Goal: Task Accomplishment & Management: Complete application form

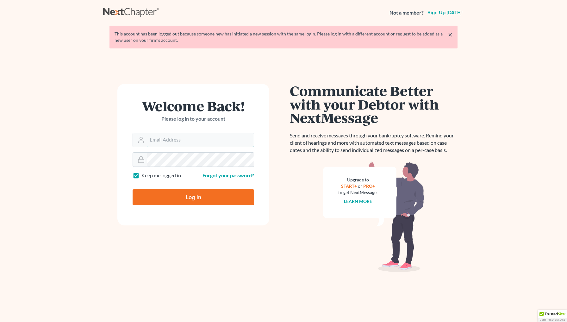
type input "[EMAIL_ADDRESS][DOMAIN_NAME]"
click at [193, 197] on input "Log In" at bounding box center [194, 197] width 122 height 16
type input "Thinking..."
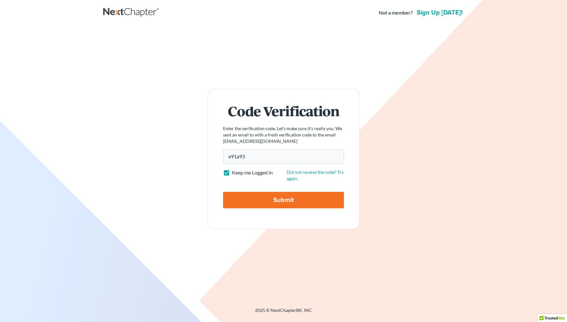
type input "e91a93"
click at [284, 200] on input "Submit" at bounding box center [283, 200] width 121 height 16
type input "Thinking..."
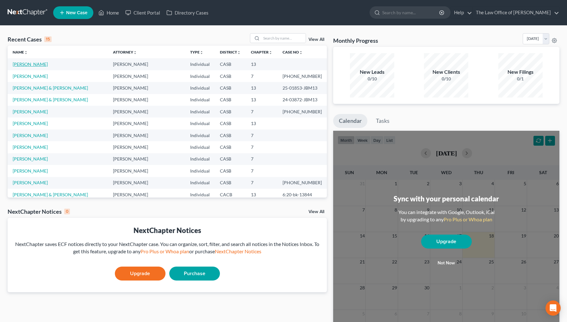
click at [27, 64] on link "[PERSON_NAME]" at bounding box center [30, 63] width 35 height 5
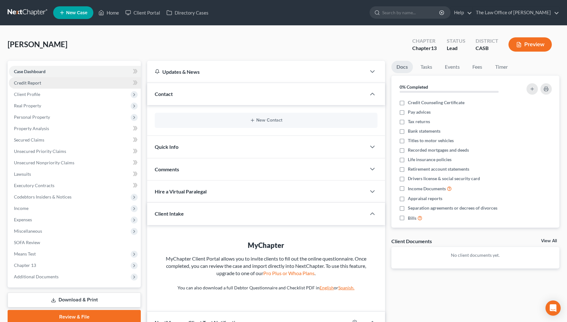
click at [46, 85] on link "Credit Report" at bounding box center [75, 82] width 132 height 11
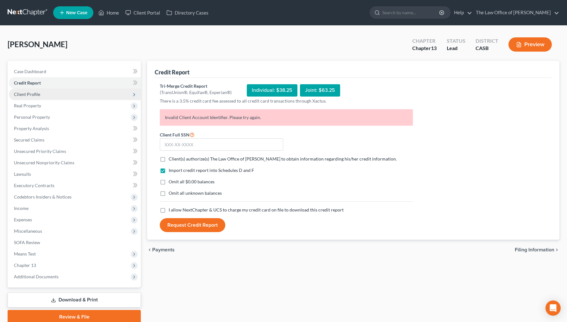
click at [43, 97] on span "Client Profile" at bounding box center [75, 94] width 132 height 11
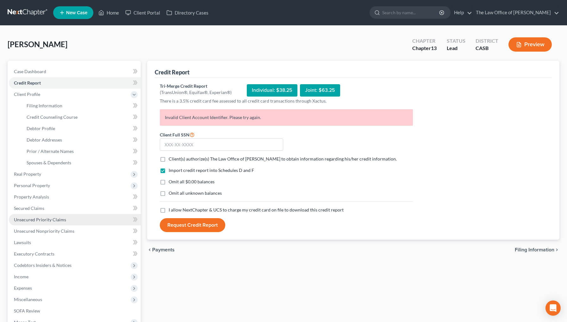
click at [53, 222] on span "Unsecured Priority Claims" at bounding box center [40, 219] width 52 height 5
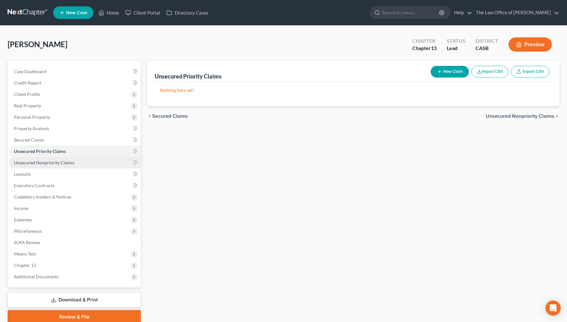
click at [59, 161] on span "Unsecured Nonpriority Claims" at bounding box center [44, 162] width 60 height 5
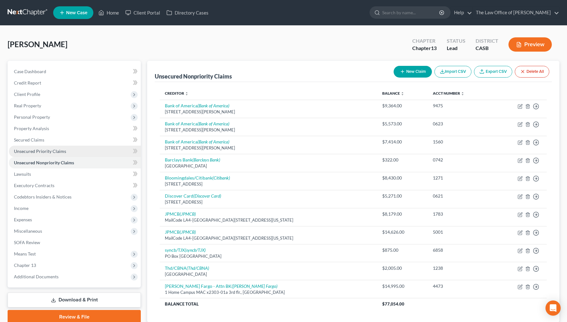
click at [58, 152] on span "Unsecured Priority Claims" at bounding box center [40, 150] width 52 height 5
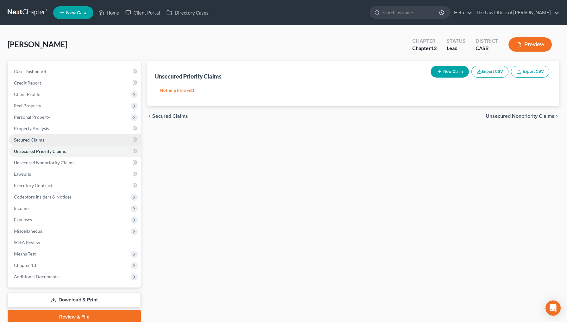
click at [52, 140] on link "Secured Claims" at bounding box center [75, 139] width 132 height 11
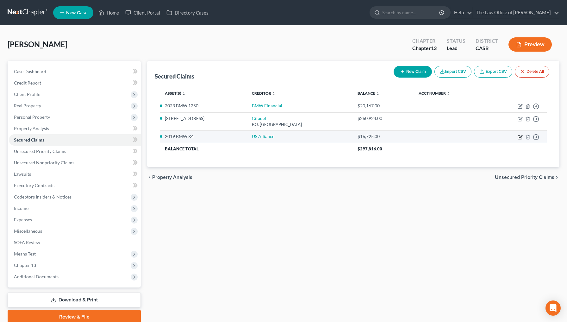
click at [521, 139] on icon "button" at bounding box center [520, 137] width 4 height 4
select select "4"
select select "0"
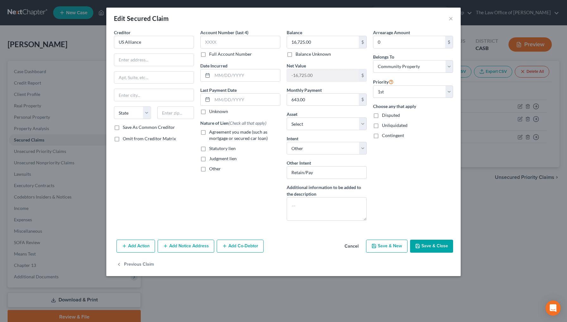
click at [123, 139] on label "Omit from Creditor Matrix" at bounding box center [149, 138] width 53 height 6
click at [125, 139] on input "Omit from Creditor Matrix" at bounding box center [127, 137] width 4 height 4
checkbox input "true"
click at [433, 244] on button "Save & Close" at bounding box center [431, 246] width 43 height 13
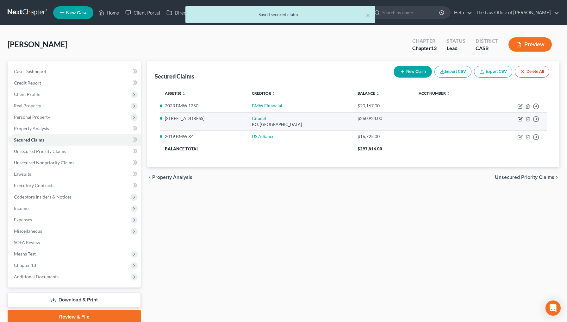
click at [521, 120] on icon "button" at bounding box center [520, 118] width 5 height 5
select select "10"
select select "4"
select select "0"
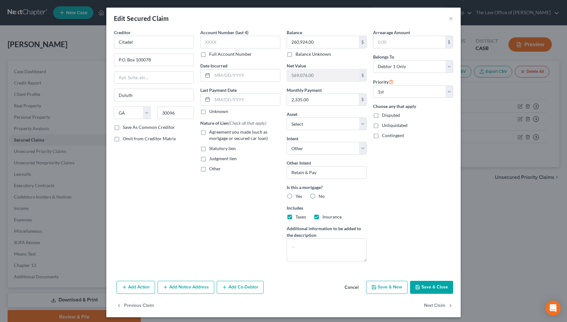
click at [433, 288] on button "Save & Close" at bounding box center [431, 287] width 43 height 13
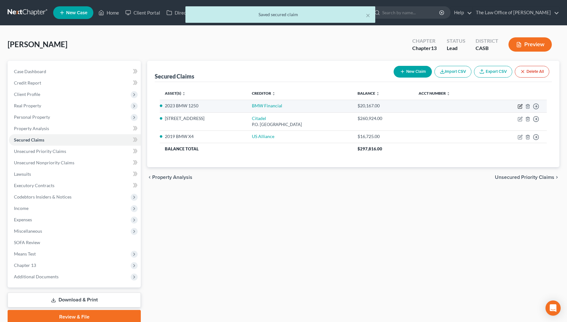
click at [521, 109] on icon "button" at bounding box center [520, 107] width 4 height 4
select select "4"
select select "0"
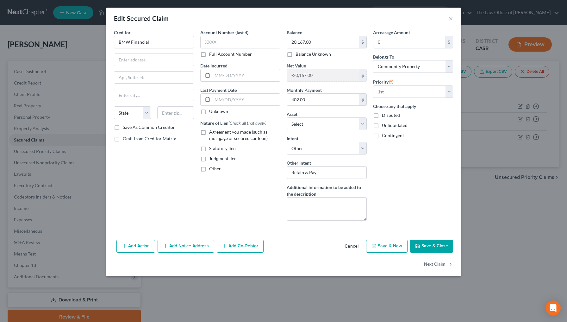
click at [158, 137] on span "Omit from Creditor Matrix" at bounding box center [149, 138] width 53 height 5
click at [129, 137] on input "Omit from Creditor Matrix" at bounding box center [127, 137] width 4 height 4
checkbox input "true"
click at [432, 244] on button "Save & Close" at bounding box center [431, 246] width 43 height 13
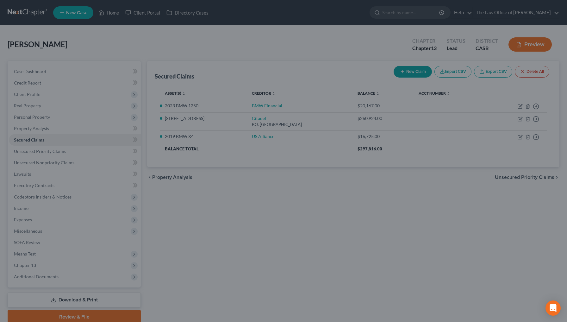
select select "10"
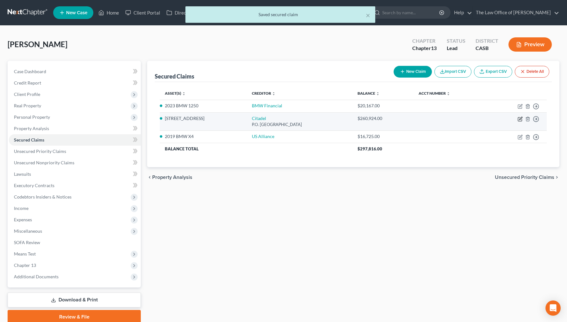
click at [522, 118] on icon "button" at bounding box center [520, 118] width 5 height 5
select select "10"
select select "4"
select select "0"
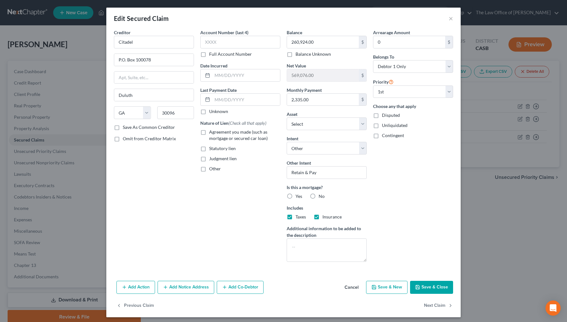
click at [432, 289] on button "Save & Close" at bounding box center [431, 287] width 43 height 13
select select "2"
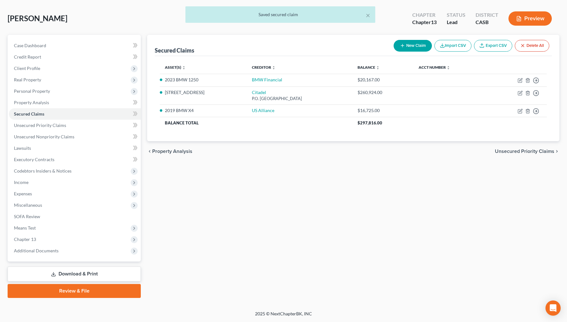
scroll to position [26, 0]
click at [71, 250] on span "Additional Documents" at bounding box center [75, 250] width 132 height 11
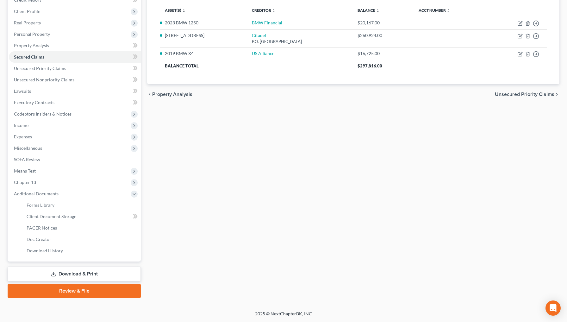
scroll to position [83, 0]
click at [53, 207] on span "Forms Library" at bounding box center [41, 204] width 28 height 5
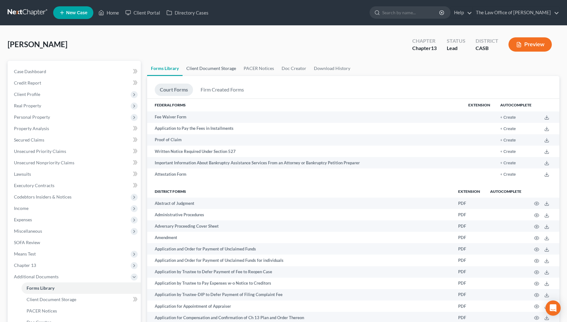
click at [228, 71] on link "Client Document Storage" at bounding box center [211, 68] width 57 height 15
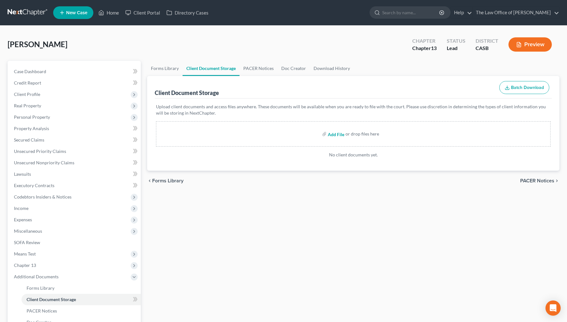
click at [335, 134] on input "file" at bounding box center [335, 133] width 15 height 11
type input "C:\fakepath\BK_Certificate.pdf"
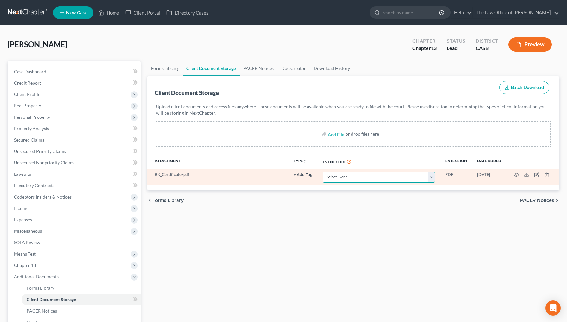
select select "0"
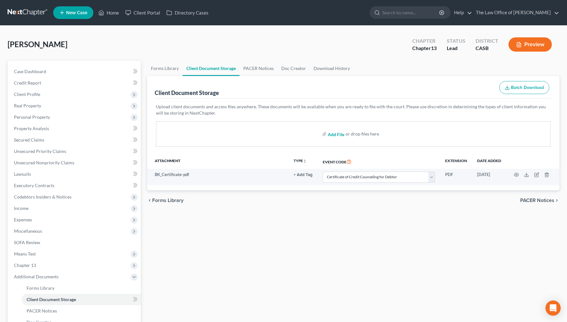
click at [333, 135] on input "file" at bounding box center [335, 133] width 15 height 11
type input "C:\fakepath\1801.pdf"
select select "0"
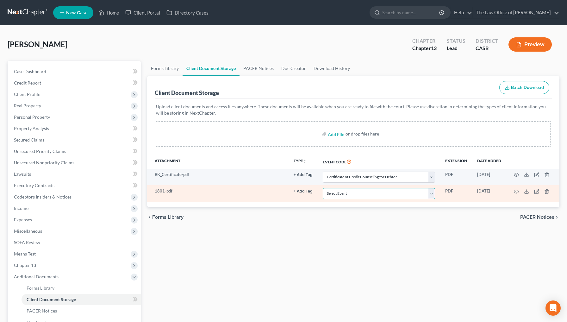
select select "3"
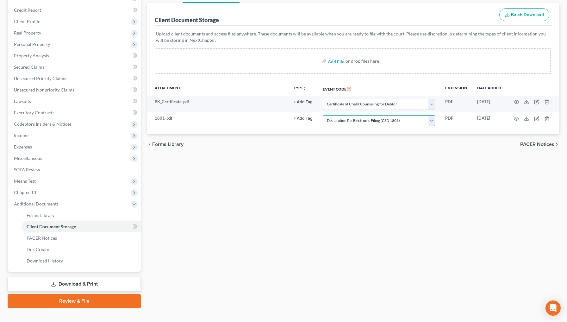
scroll to position [71, 0]
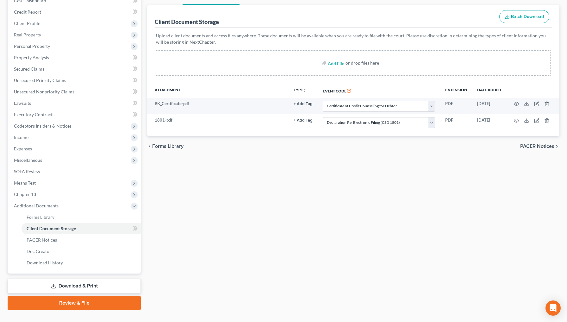
click at [80, 304] on link "Review & File" at bounding box center [74, 303] width 133 height 14
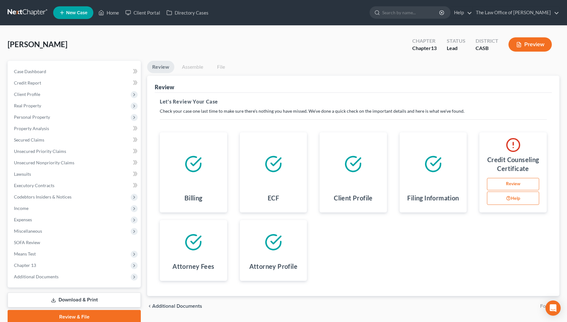
click at [512, 184] on link "Review" at bounding box center [513, 184] width 52 height 13
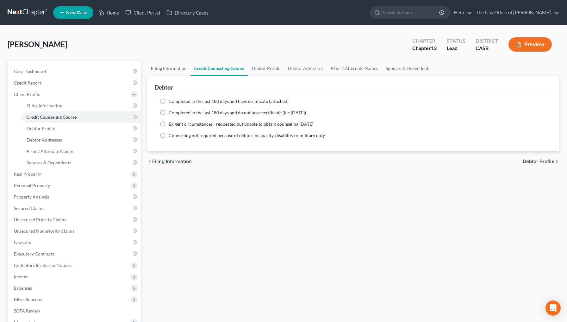
click at [231, 102] on span "Completed in the last 180 days and have certificate (attached)" at bounding box center [229, 100] width 120 height 5
click at [175, 102] on input "Completed in the last 180 days and have certificate (attached)" at bounding box center [173, 100] width 4 height 4
radio input "true"
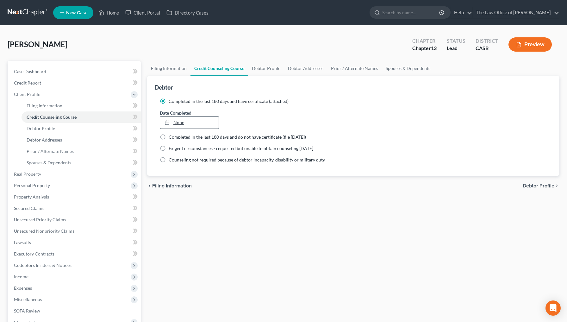
click at [211, 121] on link "None" at bounding box center [189, 122] width 59 height 12
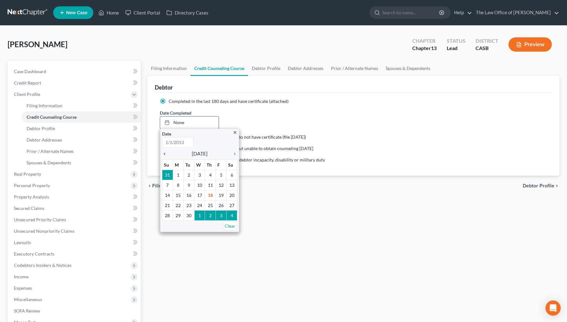
type input "9/18/2025"
click at [167, 155] on icon "chevron_left" at bounding box center [166, 153] width 8 height 5
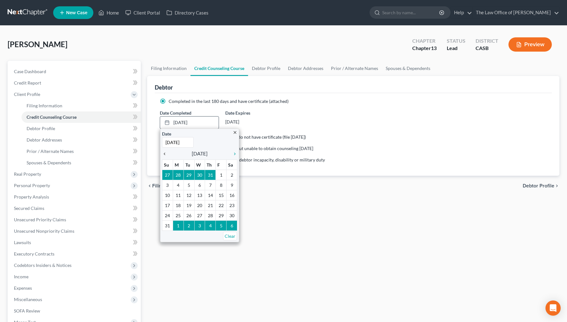
click at [167, 155] on icon "chevron_left" at bounding box center [166, 153] width 8 height 5
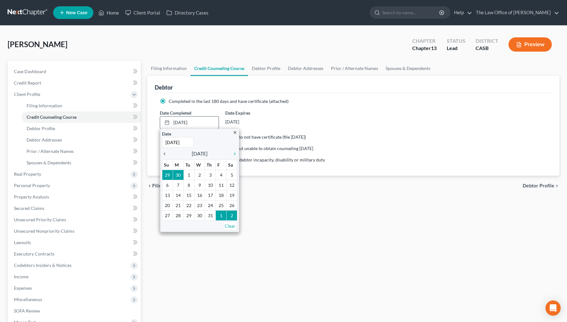
click at [167, 155] on icon "chevron_left" at bounding box center [166, 153] width 8 height 5
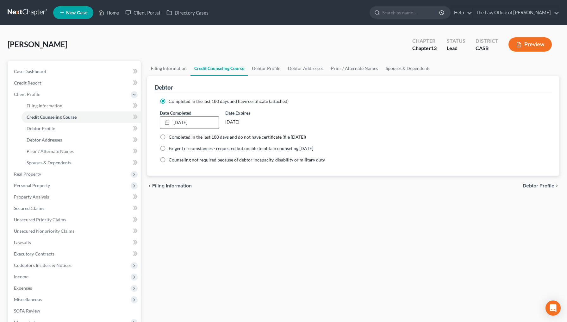
click at [538, 187] on span "Debtor Profile" at bounding box center [539, 185] width 32 height 5
select select "1"
select select "3"
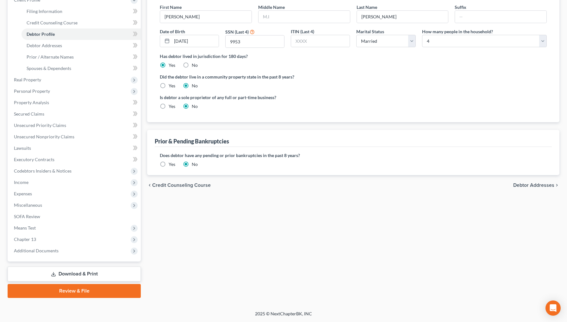
click at [73, 292] on link "Review & File" at bounding box center [74, 291] width 133 height 14
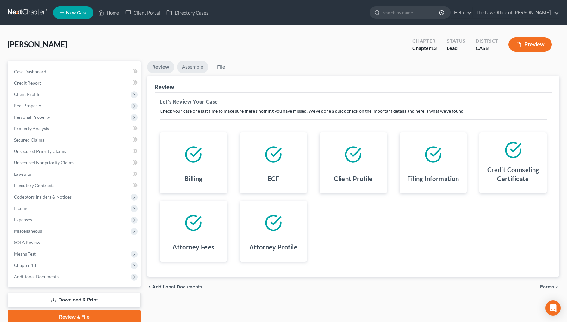
click at [198, 64] on link "Assemble" at bounding box center [192, 67] width 31 height 12
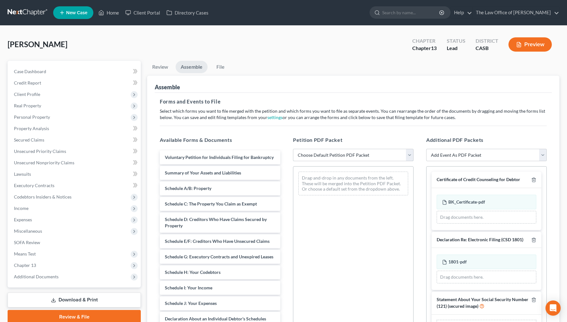
select select "1"
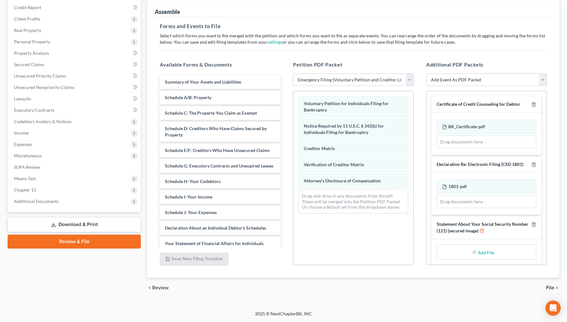
scroll to position [75, 0]
click at [532, 164] on icon "button" at bounding box center [533, 164] width 3 height 4
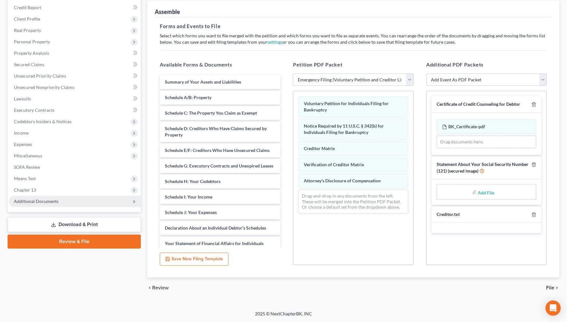
click at [53, 196] on span "Additional Documents" at bounding box center [75, 201] width 132 height 11
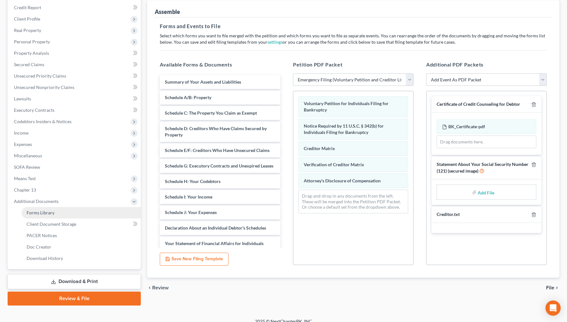
click at [58, 217] on link "Forms Library" at bounding box center [81, 212] width 119 height 11
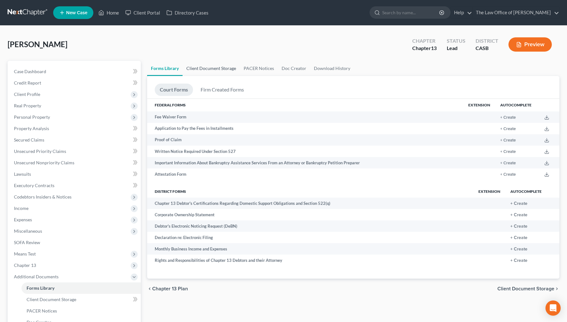
click at [225, 72] on link "Client Document Storage" at bounding box center [211, 68] width 57 height 15
select select "0"
select select "3"
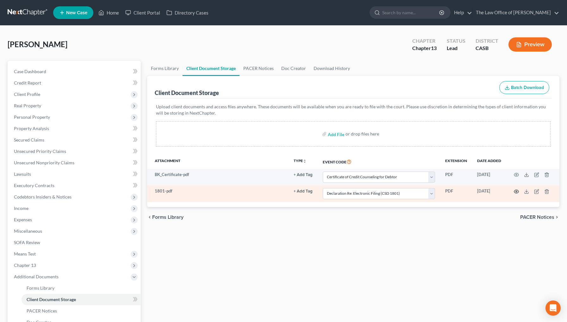
click at [514, 192] on icon "button" at bounding box center [516, 191] width 5 height 5
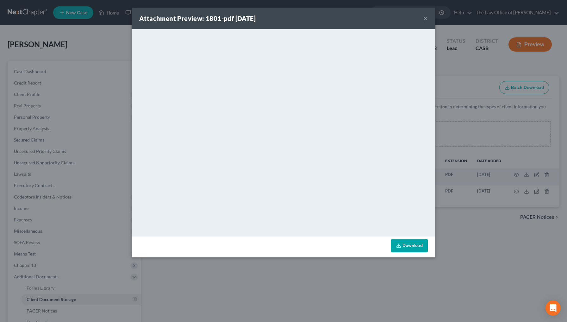
click at [426, 22] on button "×" at bounding box center [426, 19] width 4 height 8
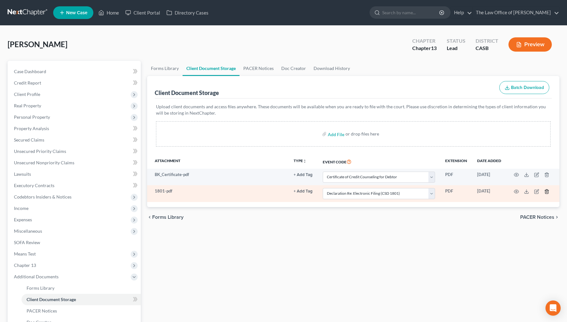
click at [548, 191] on icon "button" at bounding box center [546, 191] width 3 height 4
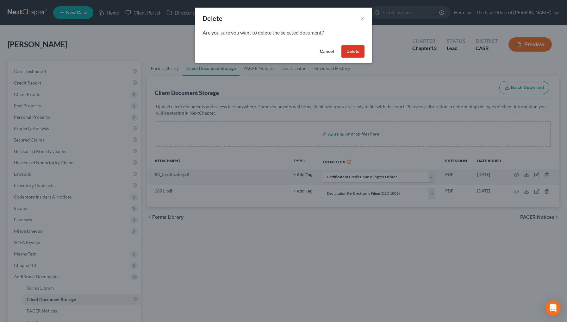
click at [357, 54] on button "Delete" at bounding box center [353, 51] width 23 height 13
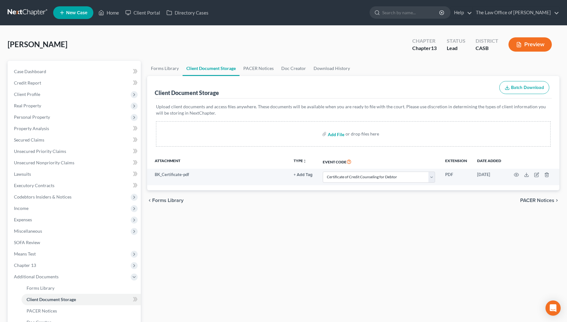
click at [336, 136] on input "file" at bounding box center [335, 133] width 15 height 11
type input "C:\fakepath\1801.pdf"
select select "0"
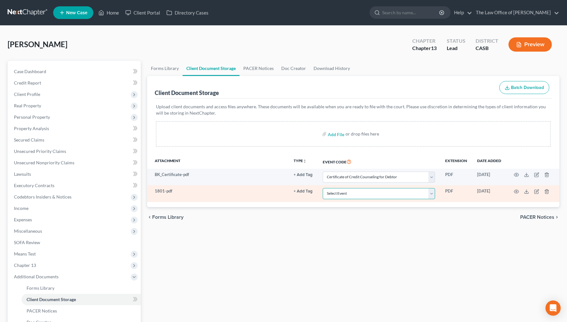
select select "3"
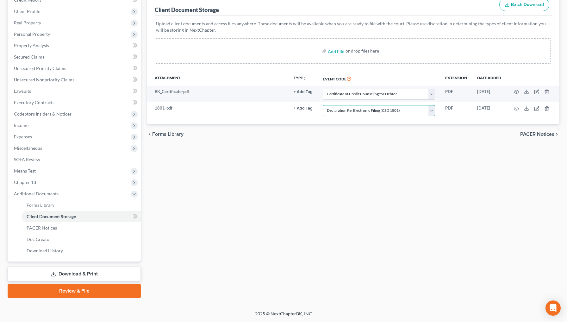
scroll to position [83, 0]
click at [72, 293] on link "Review & File" at bounding box center [74, 291] width 133 height 14
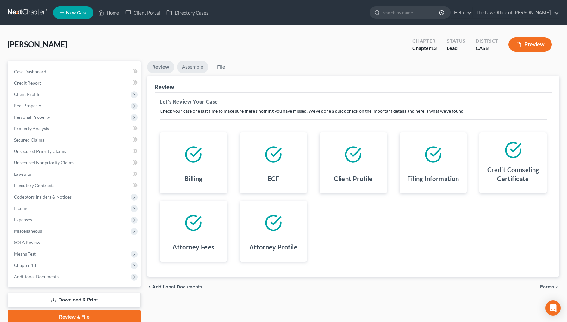
click at [197, 65] on link "Assemble" at bounding box center [192, 67] width 31 height 12
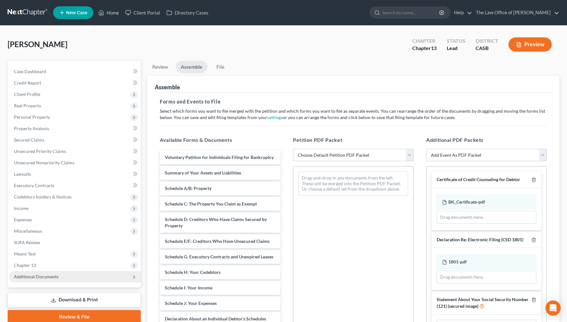
click at [45, 277] on span "Additional Documents" at bounding box center [36, 276] width 45 height 5
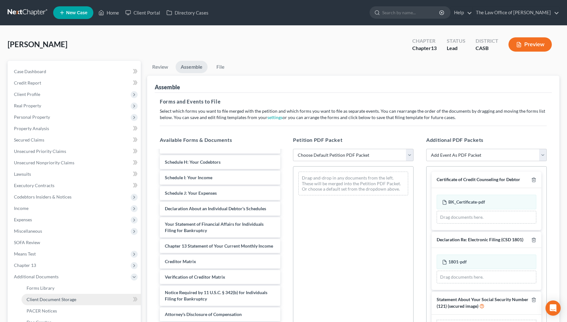
scroll to position [110, 0]
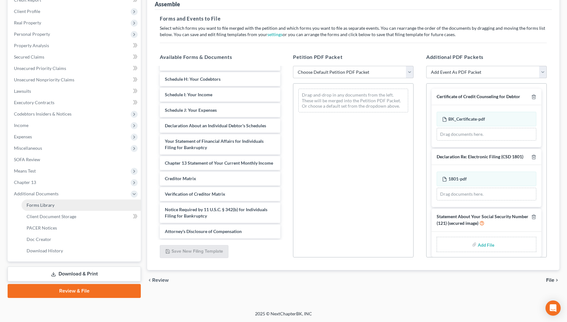
click at [56, 201] on link "Forms Library" at bounding box center [81, 204] width 119 height 11
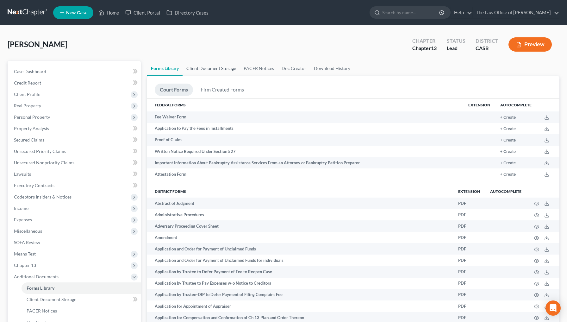
click at [220, 67] on link "Client Document Storage" at bounding box center [211, 68] width 57 height 15
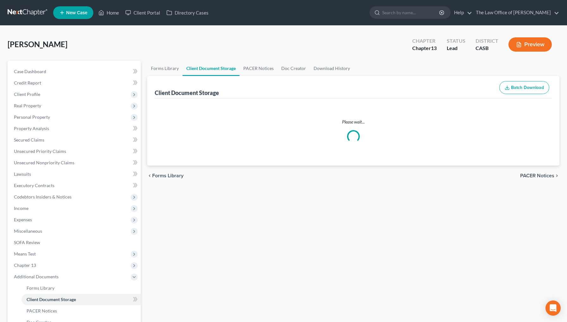
select select "0"
select select "3"
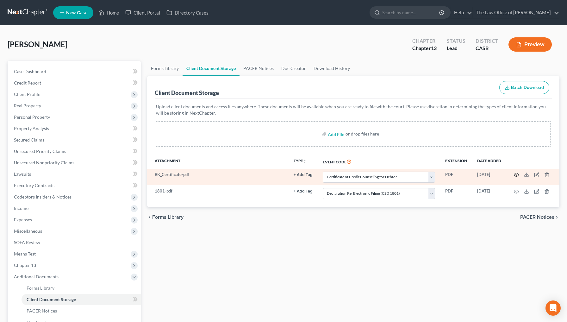
click at [514, 177] on icon "button" at bounding box center [516, 174] width 5 height 5
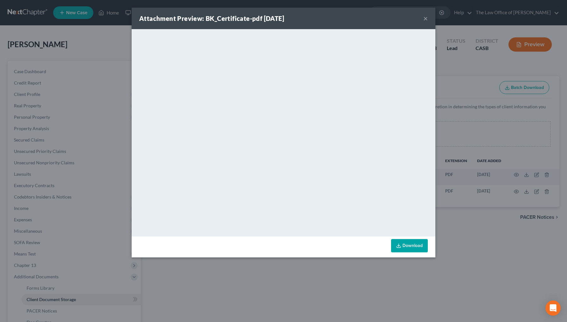
click at [428, 17] on button "×" at bounding box center [426, 19] width 4 height 8
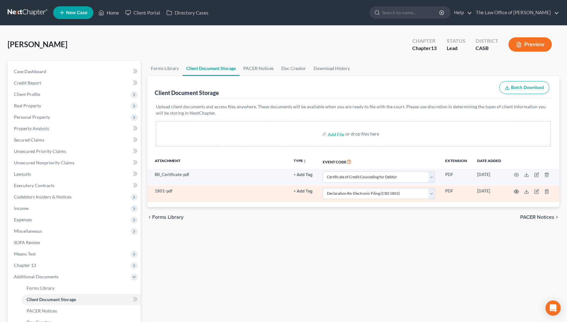
click at [517, 191] on circle "button" at bounding box center [516, 191] width 1 height 1
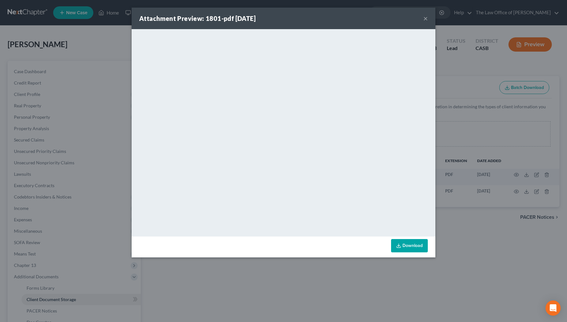
click at [423, 23] on div "Attachment Preview: 1801-pdf 09/18/2025 ×" at bounding box center [284, 19] width 304 height 22
click at [426, 22] on button "×" at bounding box center [426, 19] width 4 height 8
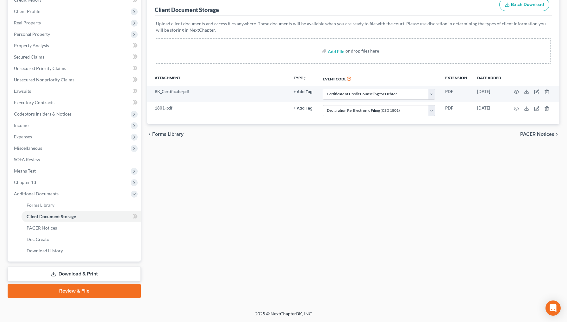
scroll to position [83, 0]
click at [91, 292] on link "Review & File" at bounding box center [74, 291] width 133 height 14
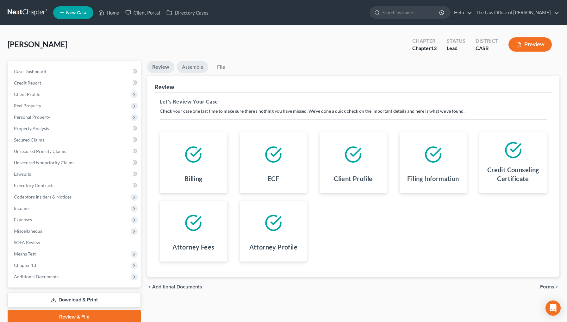
click at [186, 72] on link "Assemble" at bounding box center [192, 67] width 31 height 12
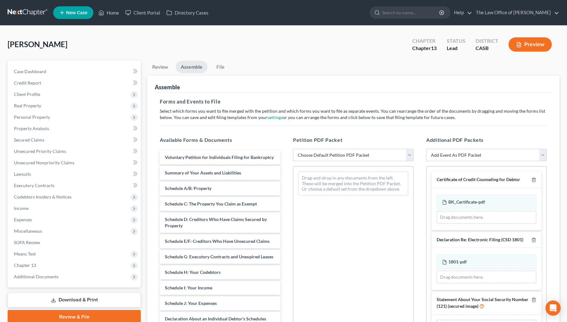
select select "1"
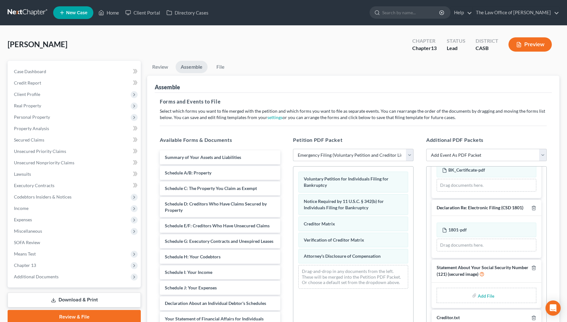
scroll to position [32, 0]
click at [480, 295] on input "file" at bounding box center [485, 295] width 15 height 11
type input "C:\fakepath\SSN.pdf"
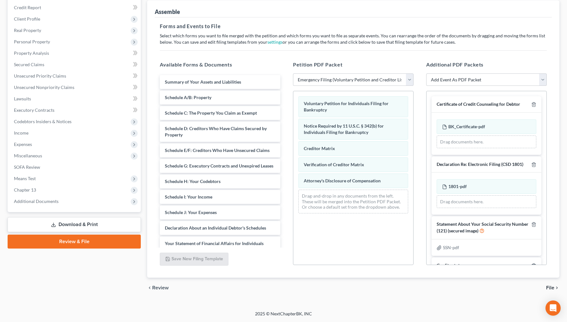
scroll to position [0, 0]
click at [551, 287] on span "File" at bounding box center [550, 287] width 8 height 5
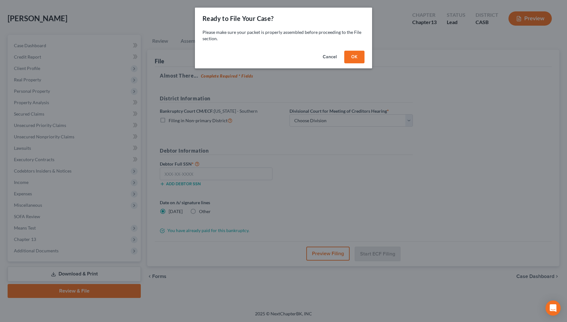
scroll to position [26, 0]
click at [353, 60] on button "OK" at bounding box center [354, 57] width 20 height 13
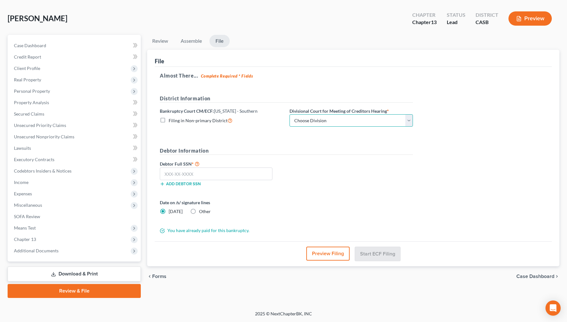
select select "0"
click at [207, 173] on input "text" at bounding box center [216, 173] width 113 height 13
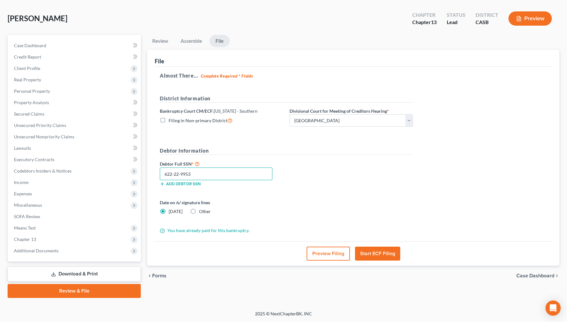
type input "622-22-9953"
click at [199, 212] on label "Other" at bounding box center [205, 211] width 12 height 6
click at [202, 212] on input "Other" at bounding box center [204, 210] width 4 height 4
radio input "true"
radio input "false"
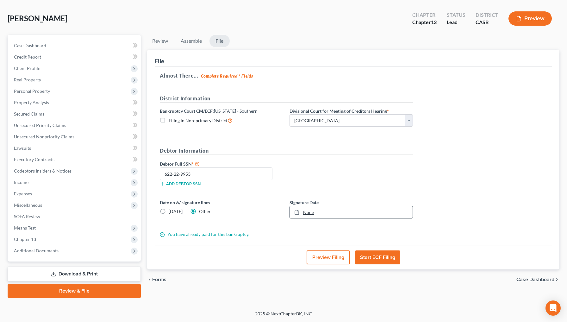
click at [313, 208] on link "None" at bounding box center [351, 212] width 123 height 12
click at [386, 256] on button "Start ECF Filing" at bounding box center [377, 257] width 45 height 14
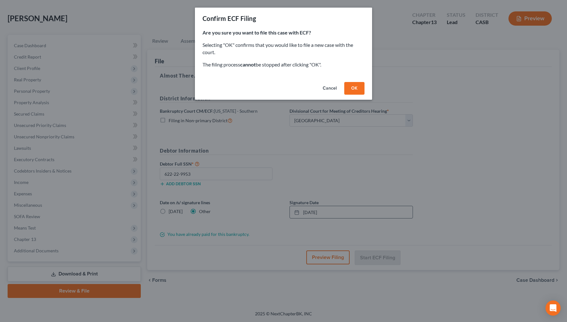
click at [354, 84] on button "OK" at bounding box center [354, 88] width 20 height 13
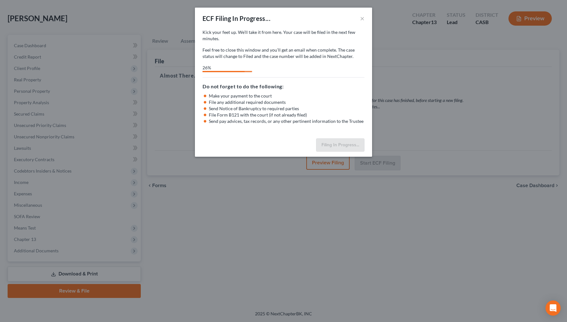
select select "0"
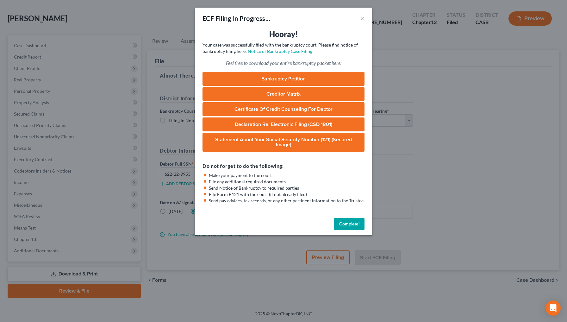
click at [348, 224] on button "Complete!" at bounding box center [349, 224] width 30 height 13
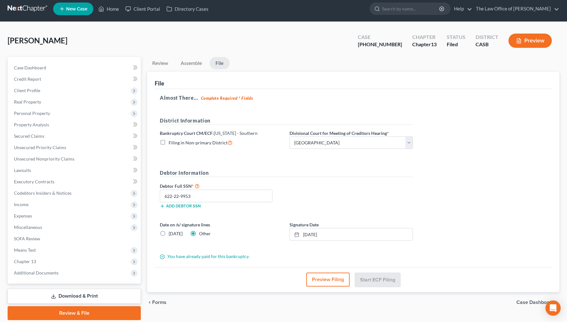
scroll to position [2, 0]
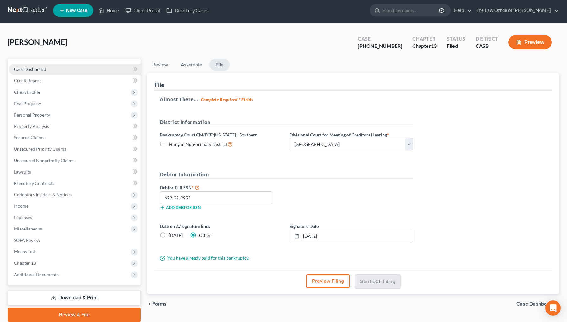
click at [54, 71] on link "Case Dashboard" at bounding box center [75, 69] width 132 height 11
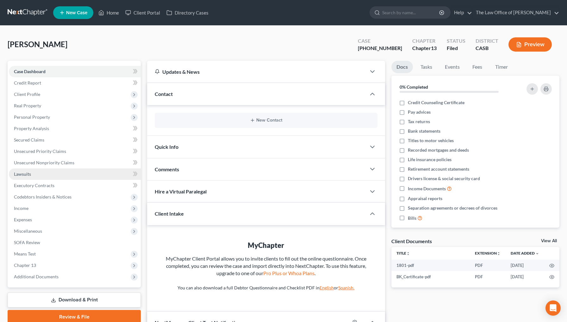
click at [47, 172] on link "Lawsuits" at bounding box center [75, 173] width 132 height 11
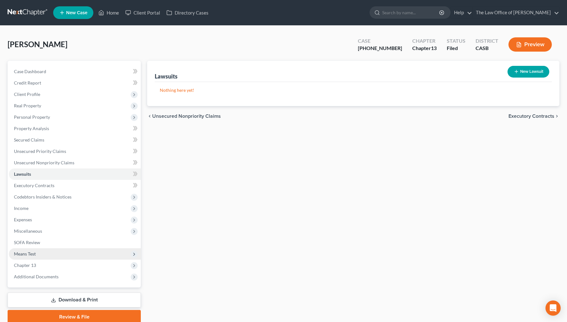
click at [37, 254] on span "Means Test" at bounding box center [75, 253] width 132 height 11
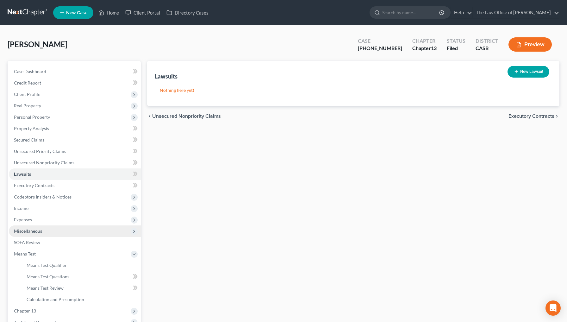
click at [44, 233] on span "Miscellaneous" at bounding box center [75, 230] width 132 height 11
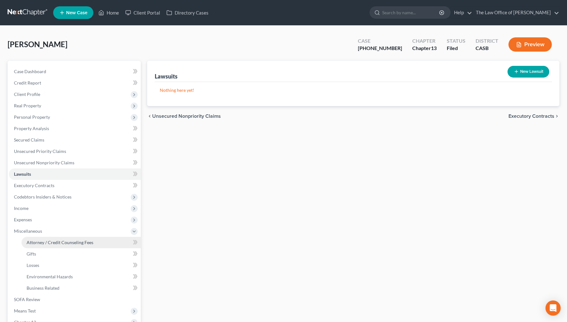
click at [51, 246] on link "Attorney / Credit Counseling Fees" at bounding box center [81, 242] width 119 height 11
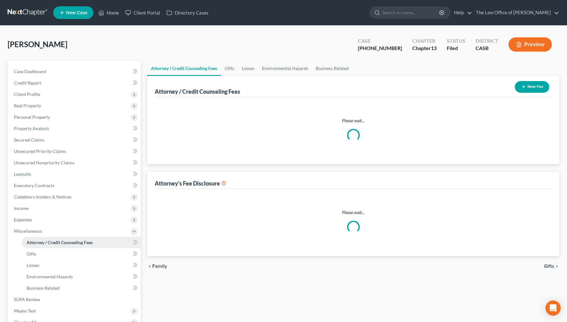
select select "0"
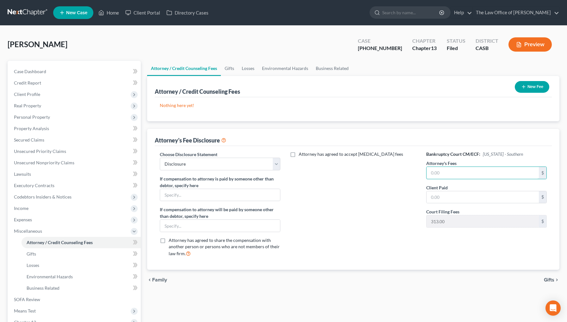
drag, startPoint x: 449, startPoint y: 173, endPoint x: 403, endPoint y: 170, distance: 45.7
click at [403, 170] on div "Choose Disclosure Statement Select Disclosure If compensation to attorney is pa…" at bounding box center [354, 206] width 400 height 111
type input "3,900"
type input "2,500"
click at [529, 82] on button "New Fee" at bounding box center [532, 87] width 35 height 12
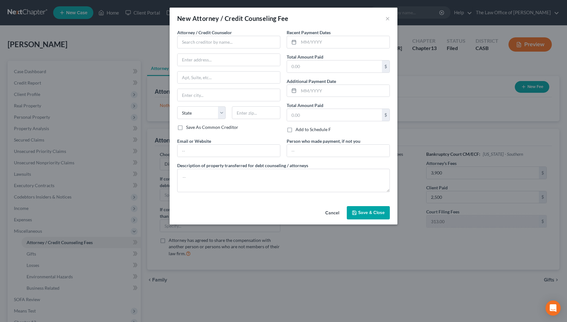
click at [335, 216] on button "Cancel" at bounding box center [332, 213] width 24 height 13
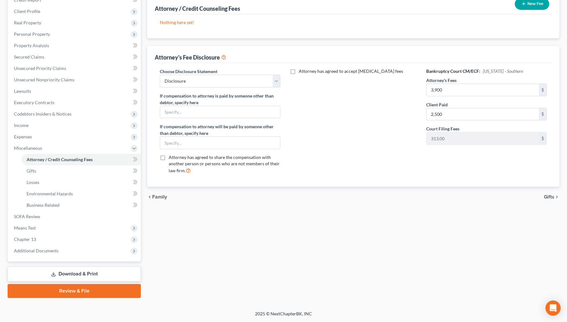
scroll to position [82, 0]
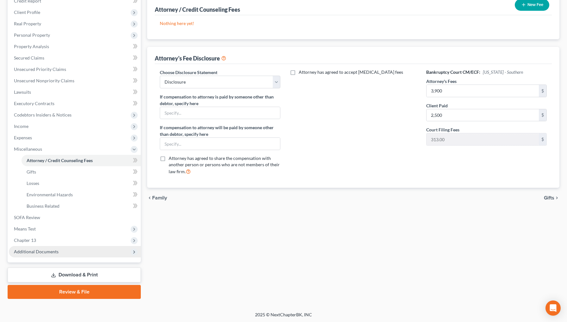
click at [66, 252] on span "Additional Documents" at bounding box center [75, 251] width 132 height 11
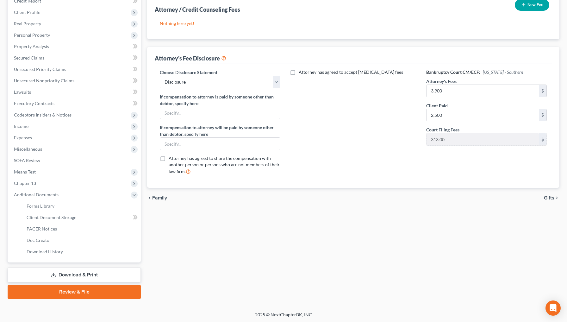
click at [77, 291] on link "Review & File" at bounding box center [74, 292] width 133 height 14
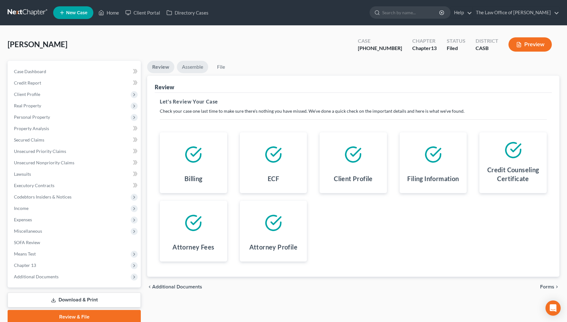
click at [195, 70] on link "Assemble" at bounding box center [192, 67] width 31 height 12
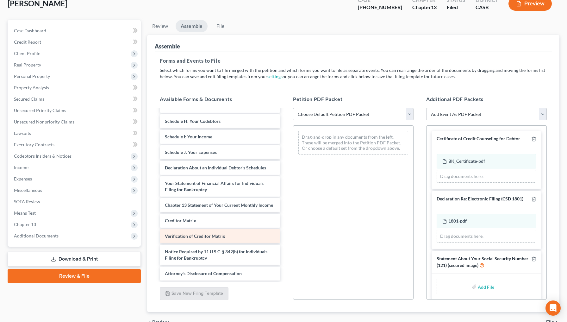
scroll to position [47, 0]
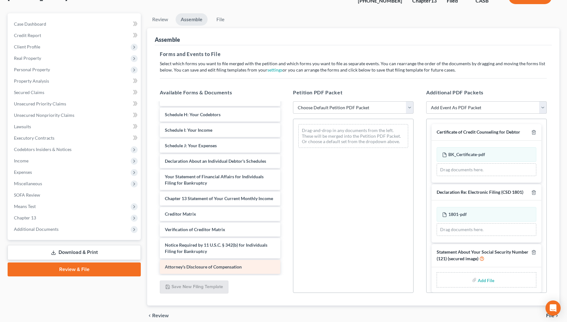
click at [218, 272] on div "Attorney's Disclosure of Compensation" at bounding box center [220, 267] width 121 height 14
click at [244, 268] on div "Attorney's Disclosure of Compensation Voluntary Petition for Individuals Filing…" at bounding box center [220, 133] width 131 height 281
click at [215, 268] on span "Attorney's Disclosure of Compensation" at bounding box center [203, 266] width 77 height 5
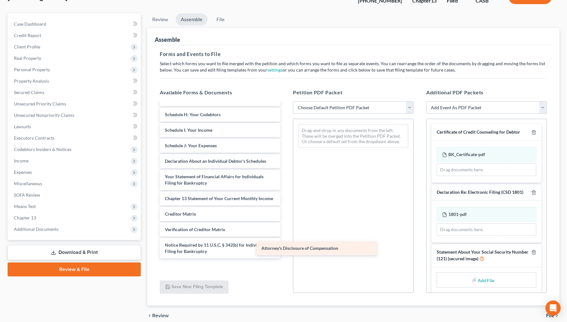
drag, startPoint x: 215, startPoint y: 268, endPoint x: 312, endPoint y: 250, distance: 98.9
click at [285, 250] on div "Attorney's Disclosure of Compensation Voluntary Petition for Individuals Filing…" at bounding box center [220, 133] width 131 height 281
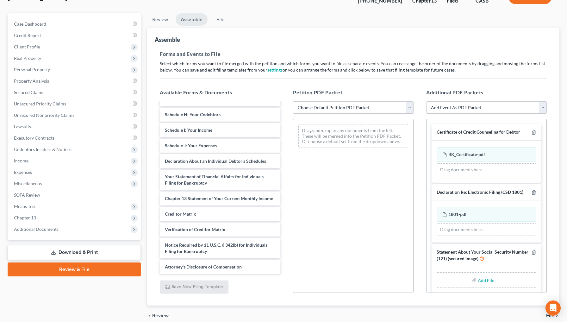
drag, startPoint x: 323, startPoint y: 103, endPoint x: 349, endPoint y: 229, distance: 129.1
click at [349, 229] on div "Petition PDF Packet Choose Default Petition PDF Packet Complete Bankruptcy Peti…" at bounding box center [353, 191] width 133 height 215
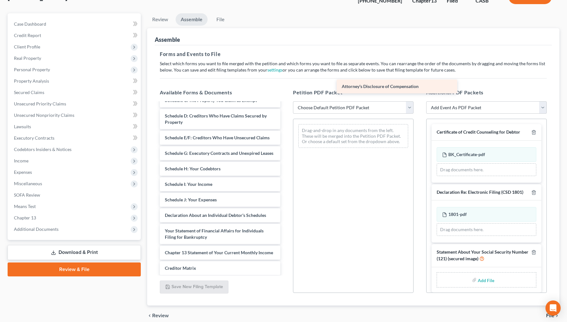
scroll to position [32, 0]
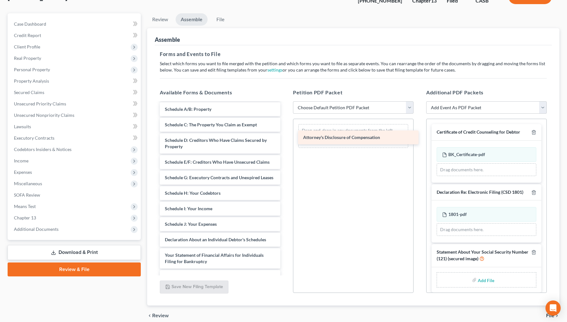
drag, startPoint x: 221, startPoint y: 267, endPoint x: 359, endPoint y: 138, distance: 189.0
click at [285, 138] on div "Attorney's Disclosure of Compensation Voluntary Petition for Individuals Filing…" at bounding box center [220, 204] width 131 height 266
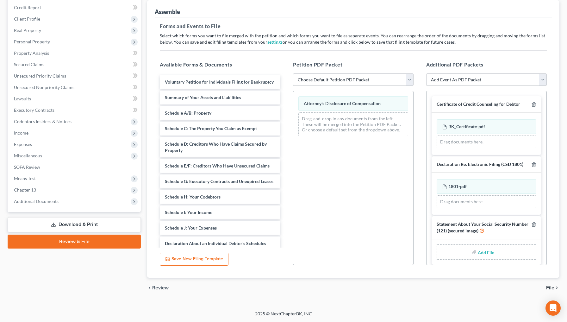
scroll to position [75, 0]
click at [115, 221] on link "Download & Print" at bounding box center [74, 224] width 133 height 15
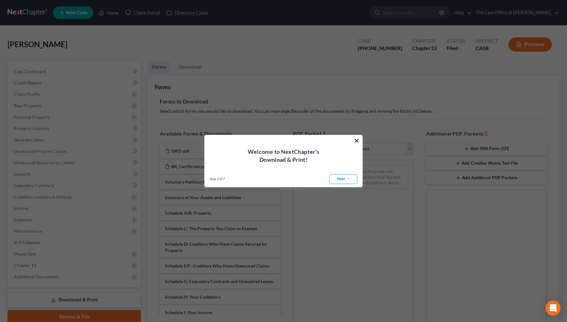
click at [341, 180] on link "Next →" at bounding box center [343, 179] width 28 height 10
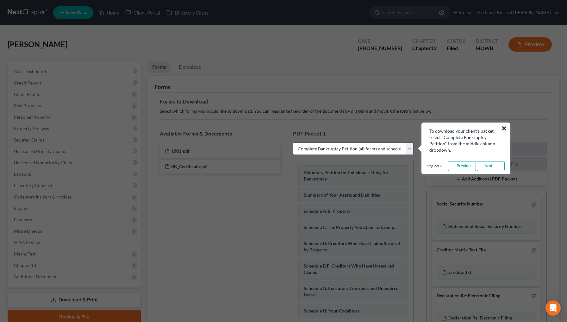
click at [506, 128] on button "×" at bounding box center [504, 128] width 6 height 10
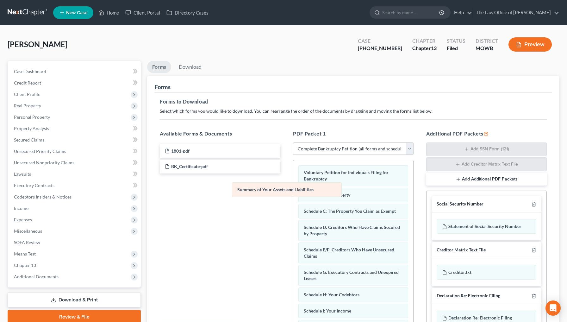
drag, startPoint x: 344, startPoint y: 195, endPoint x: 256, endPoint y: 192, distance: 88.1
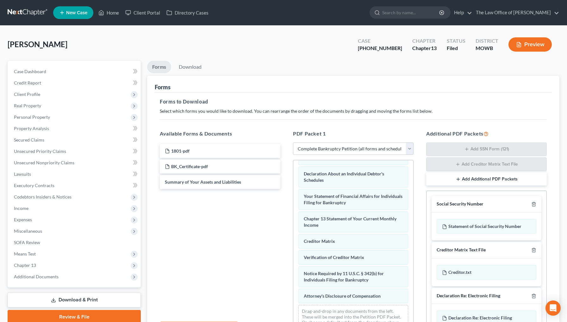
scroll to position [169, 0]
click at [335, 279] on span "Notice Required by 11 U.S.C. § 342(b) for Individuals Filing for Bankruptcy" at bounding box center [344, 277] width 80 height 12
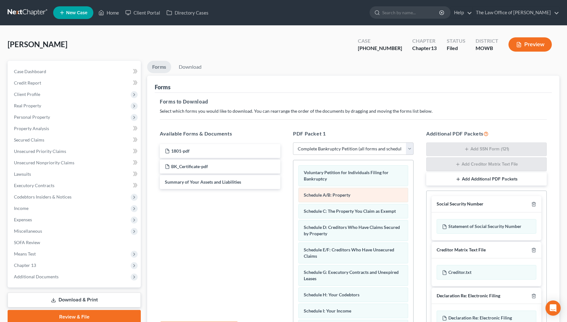
scroll to position [0, 0]
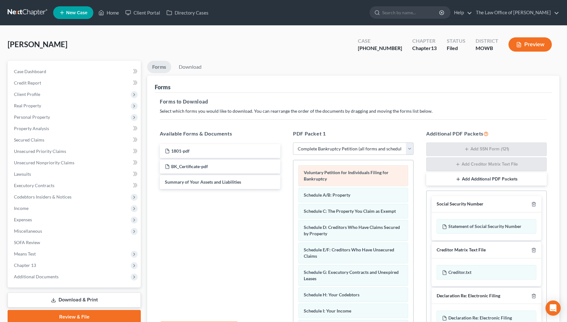
click at [338, 184] on div "Voluntary Petition for Individuals Filing for Bankruptcy" at bounding box center [353, 175] width 110 height 21
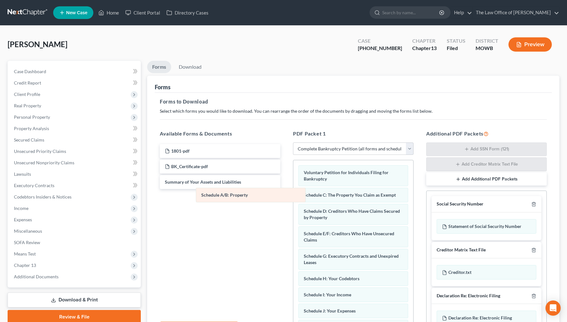
drag, startPoint x: 336, startPoint y: 191, endPoint x: 232, endPoint y: 192, distance: 103.5
click at [293, 192] on div "Schedule A/B: Property Voluntary Petition for Individuals Filing for Bankruptcy…" at bounding box center [353, 323] width 120 height 327
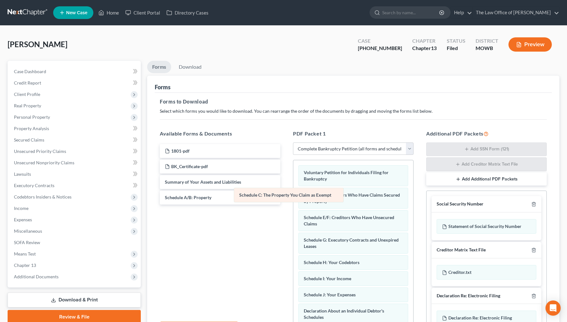
drag, startPoint x: 337, startPoint y: 199, endPoint x: 250, endPoint y: 200, distance: 87.0
click at [293, 200] on div "Schedule C: The Property You Claim as Exempt Voluntary Petition for Individuals…" at bounding box center [353, 315] width 120 height 311
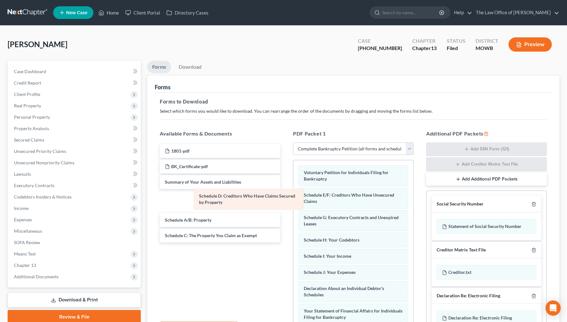
drag, startPoint x: 346, startPoint y: 192, endPoint x: 221, endPoint y: 198, distance: 125.2
click at [293, 198] on div "Schedule D: Creditors Who Have Claims Secured by Property Voluntary Petition fo…" at bounding box center [353, 304] width 120 height 288
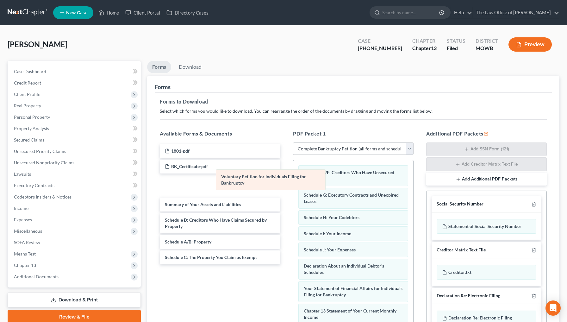
drag, startPoint x: 348, startPoint y: 177, endPoint x: 266, endPoint y: 182, distance: 83.1
click at [293, 182] on div "Voluntary Petition for Individuals Filing for Bankruptcy Voluntary Petition for…" at bounding box center [353, 293] width 120 height 266
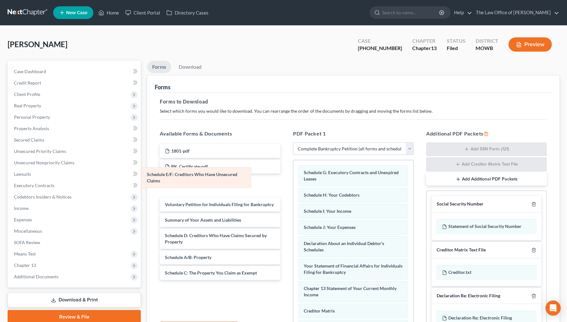
drag, startPoint x: 357, startPoint y: 180, endPoint x: 200, endPoint y: 182, distance: 156.7
click at [293, 182] on div "Schedule E/F: Creditors Who Have Unsecured Claims Schedule E/F: Creditors Who H…" at bounding box center [353, 281] width 120 height 243
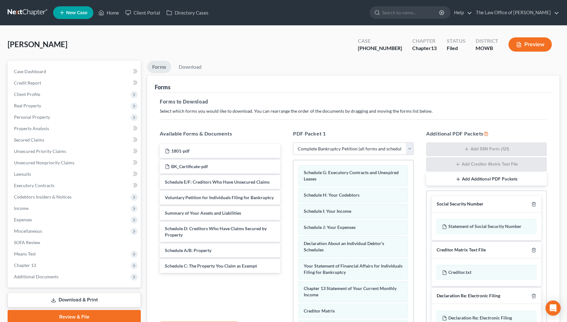
select select "2"
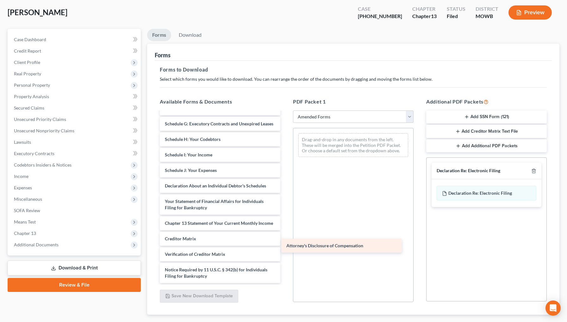
scroll to position [95, 0]
drag, startPoint x: 223, startPoint y: 279, endPoint x: 345, endPoint y: 249, distance: 125.8
click at [285, 249] on div "Attorney's Disclosure of Compensation Voluntary Petition for Individuals Filing…" at bounding box center [220, 150] width 131 height 266
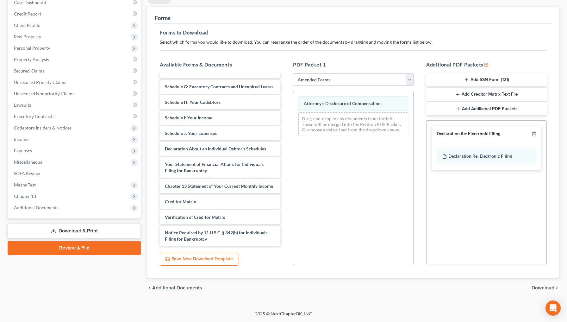
scroll to position [69, 0]
click at [543, 290] on span "Download" at bounding box center [543, 287] width 23 height 5
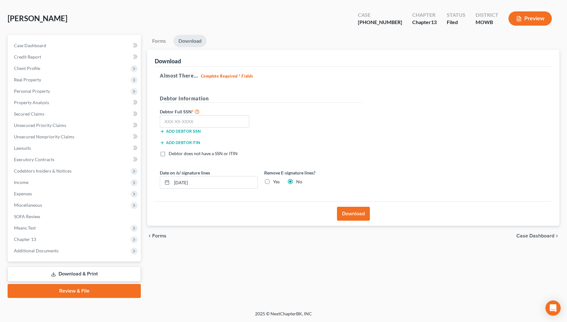
scroll to position [26, 0]
click at [352, 211] on button "Download" at bounding box center [353, 214] width 33 height 14
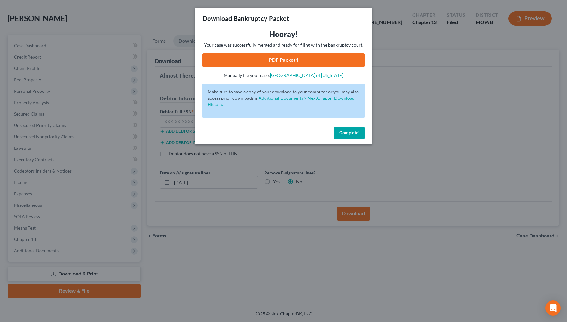
click at [282, 60] on link "PDF Packet 1" at bounding box center [284, 60] width 162 height 14
click at [351, 133] on span "Complete!" at bounding box center [349, 132] width 20 height 5
